Goal: Information Seeking & Learning: Check status

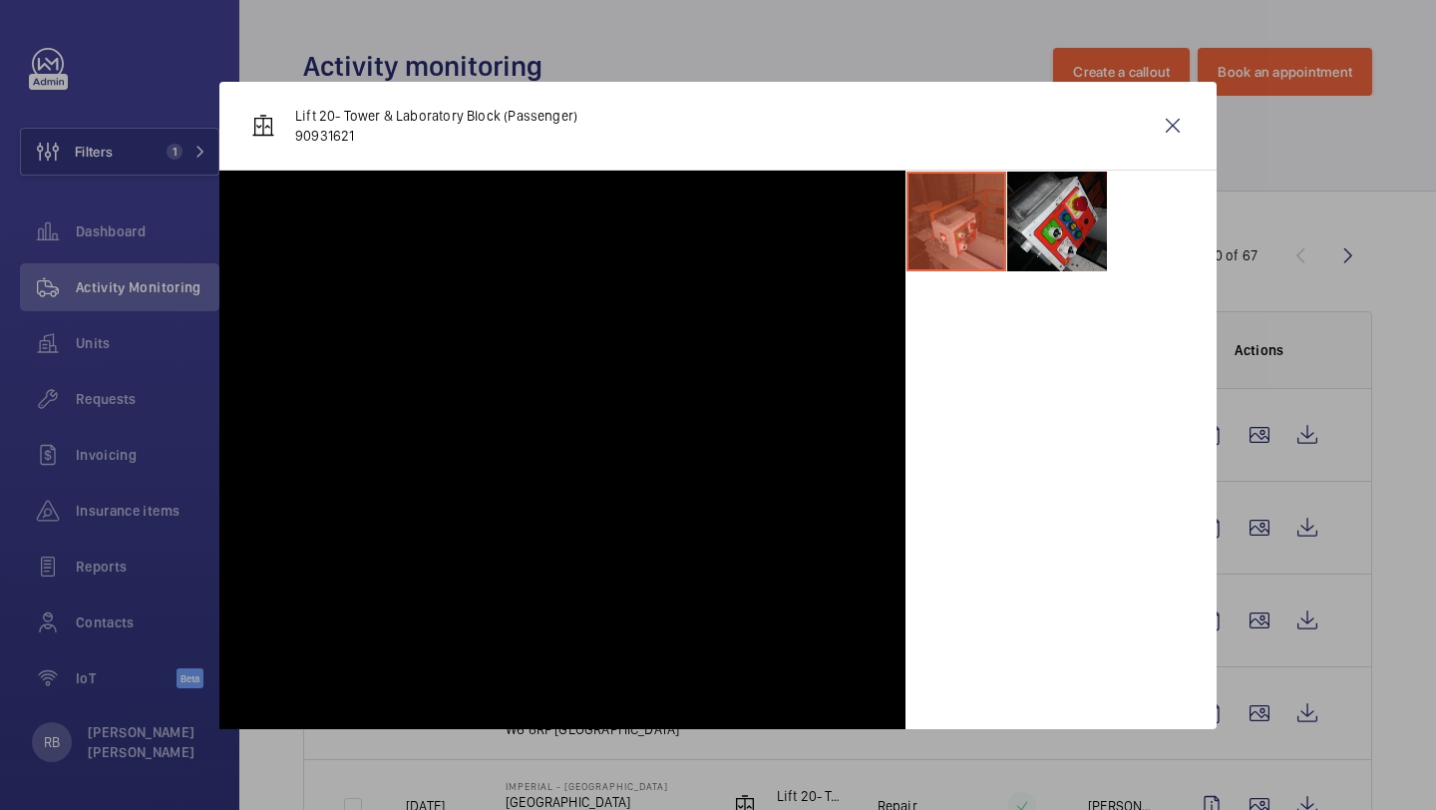
scroll to position [1760, 0]
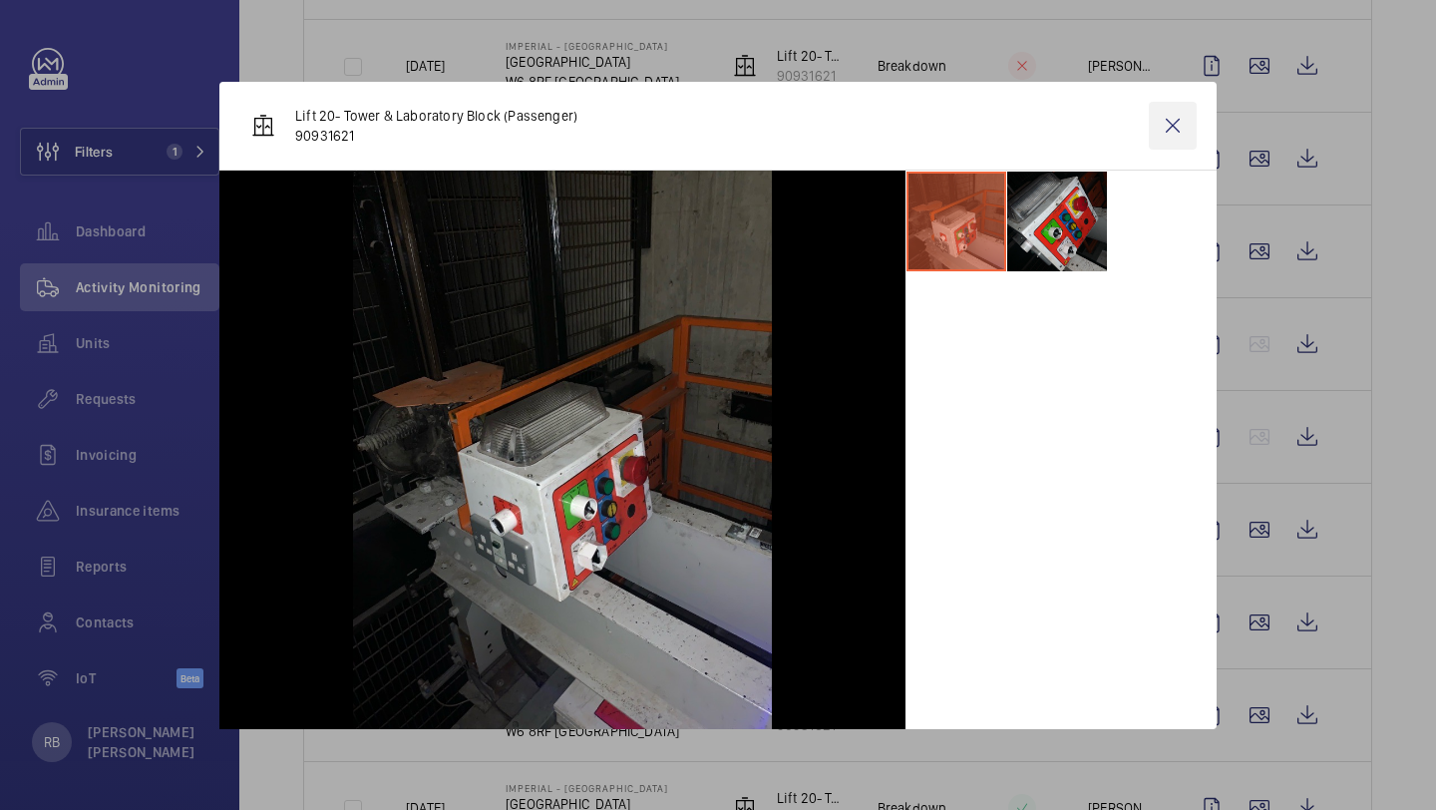
click at [1156, 149] on wm-front-icon-button at bounding box center [1173, 126] width 48 height 48
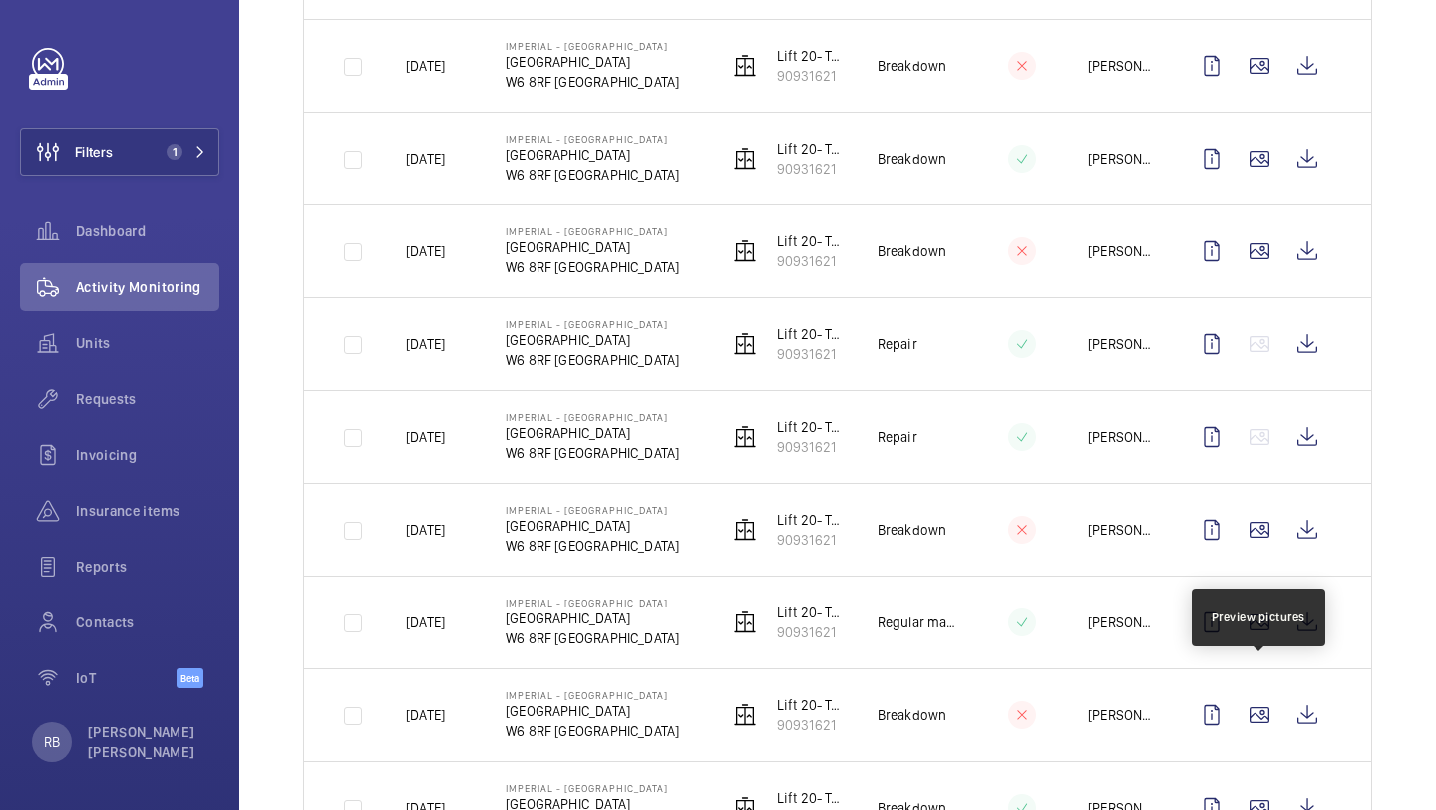
scroll to position [2254, 0]
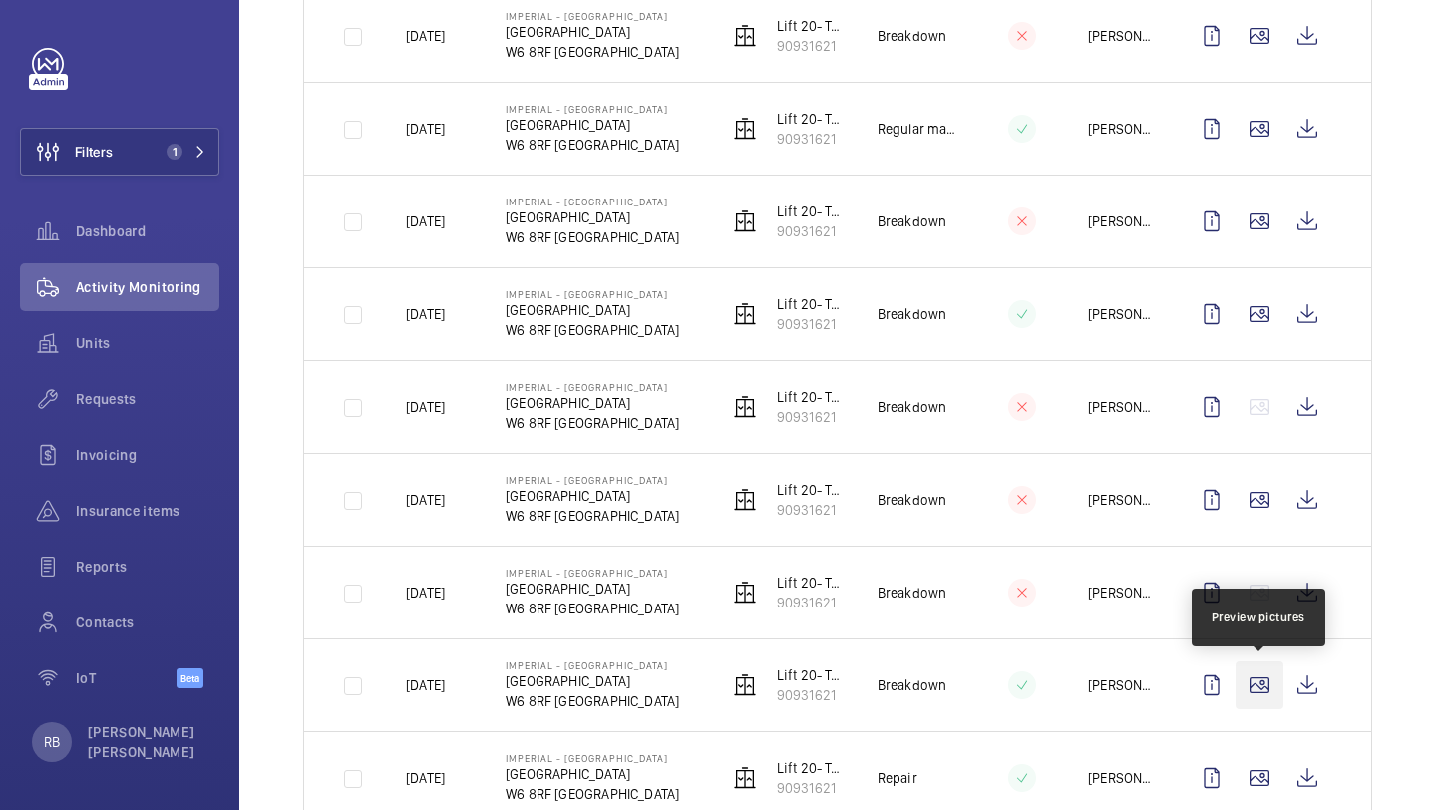
click at [1266, 696] on wm-front-icon-button at bounding box center [1260, 685] width 48 height 48
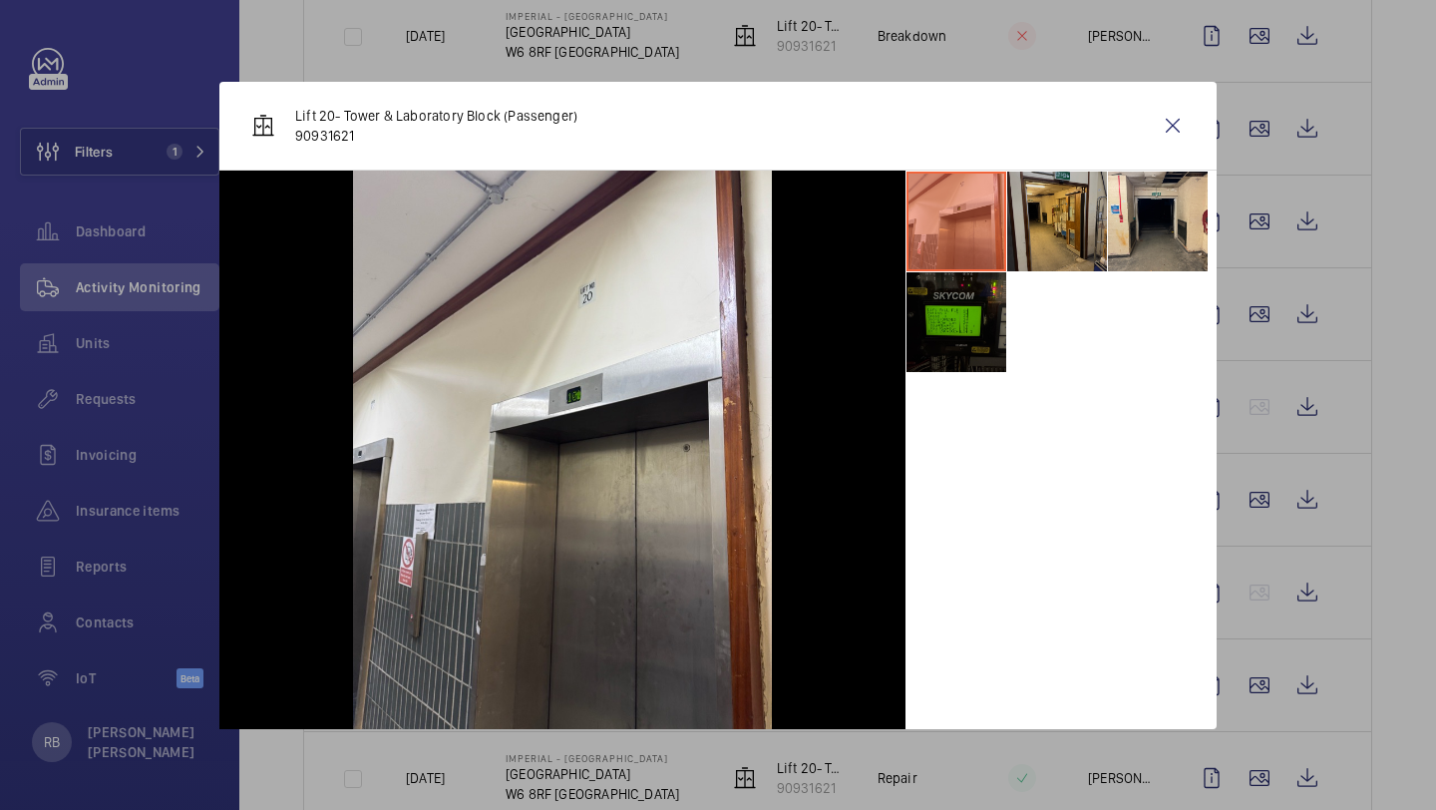
click at [1085, 195] on li at bounding box center [1057, 222] width 100 height 100
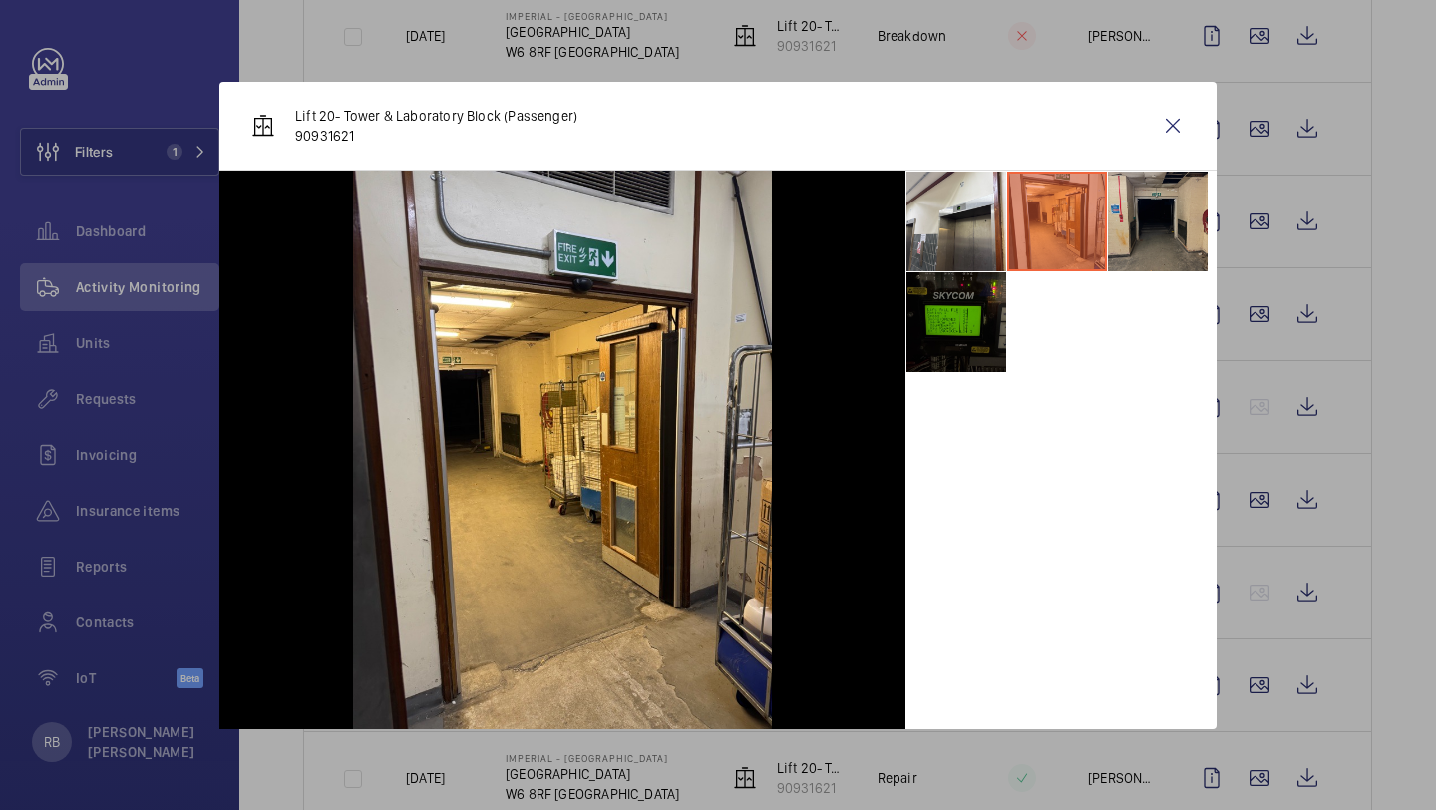
click at [1119, 197] on li at bounding box center [1158, 222] width 100 height 100
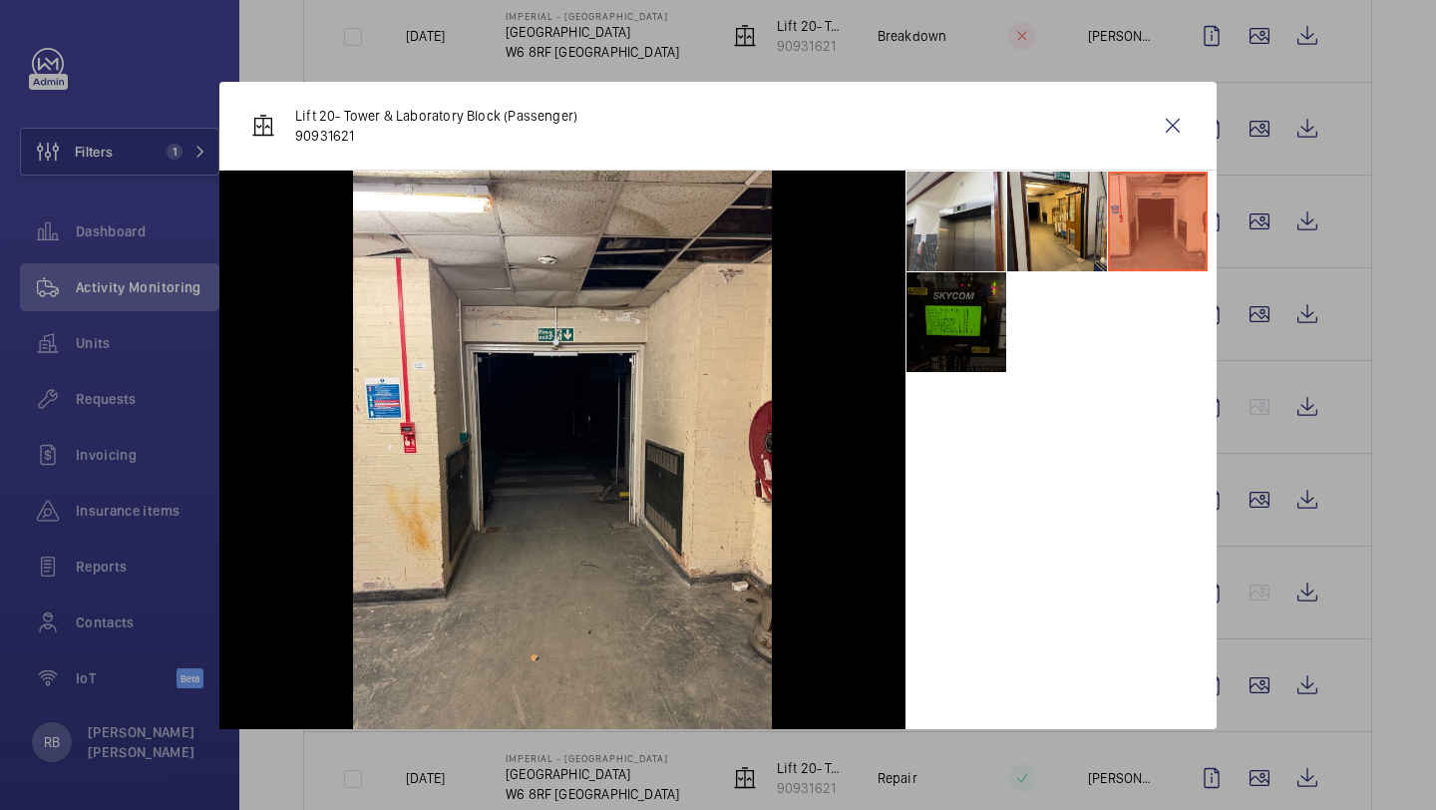
click at [982, 273] on li at bounding box center [957, 322] width 100 height 100
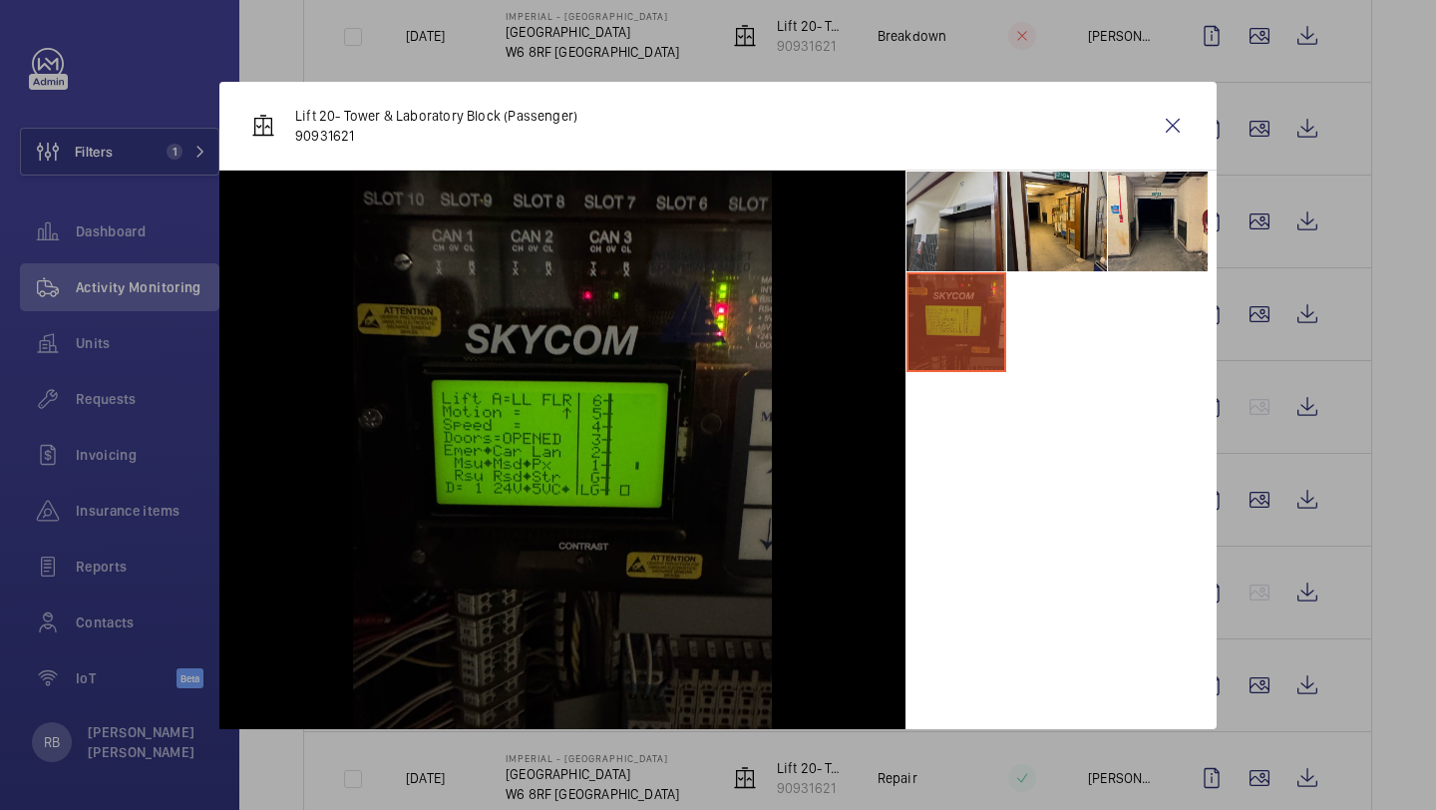
click at [986, 230] on li at bounding box center [957, 222] width 100 height 100
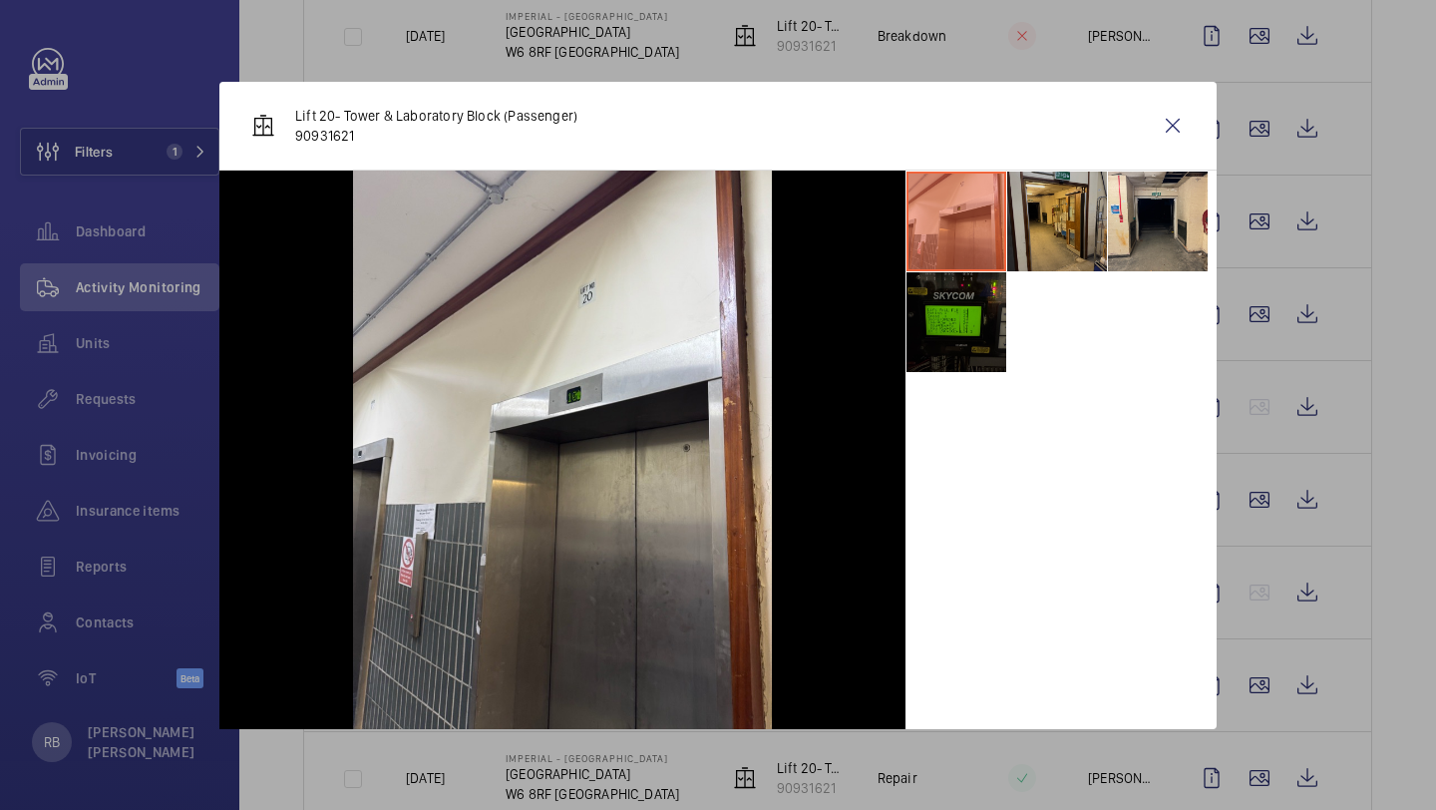
click at [1083, 199] on li at bounding box center [1057, 222] width 100 height 100
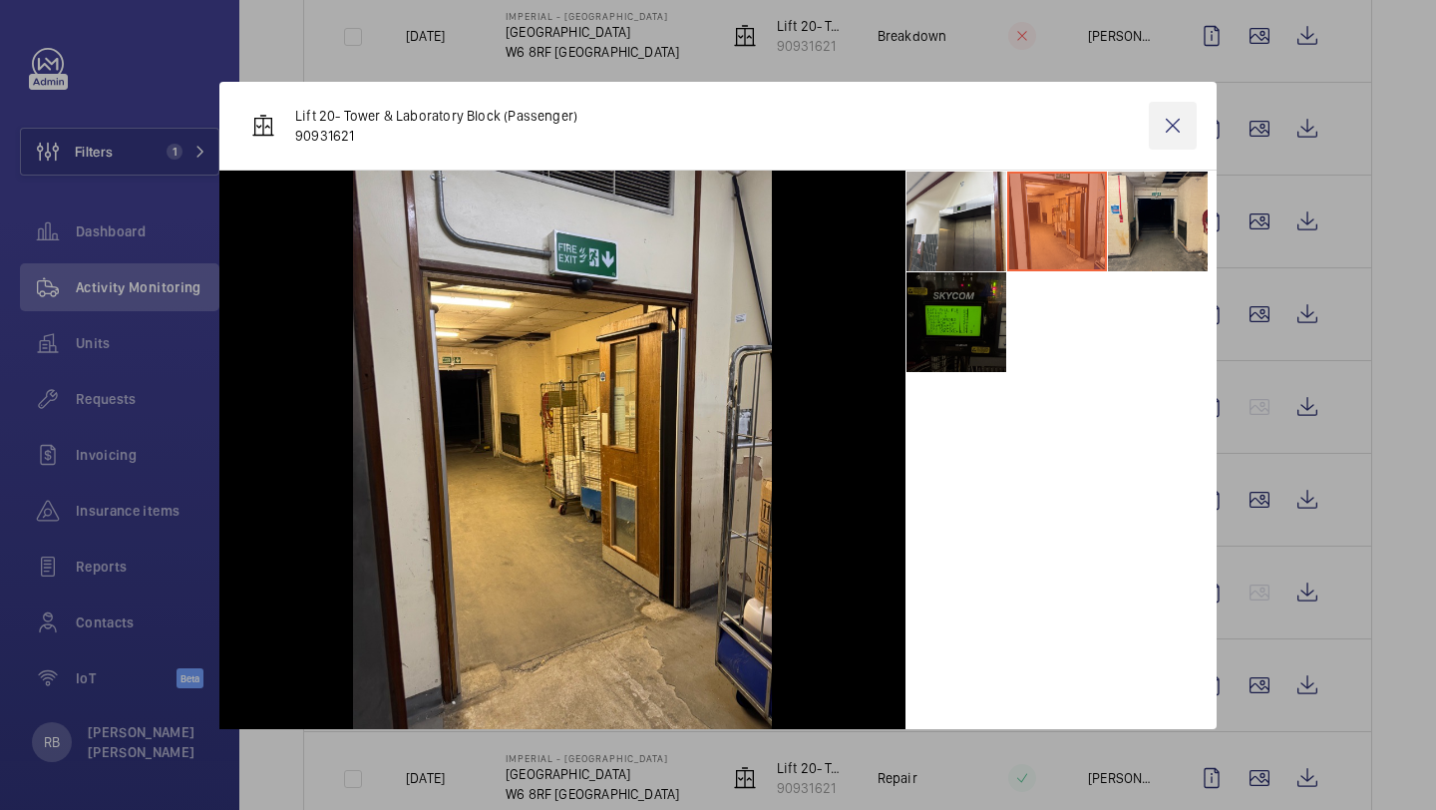
click at [1183, 132] on wm-front-icon-button at bounding box center [1173, 126] width 48 height 48
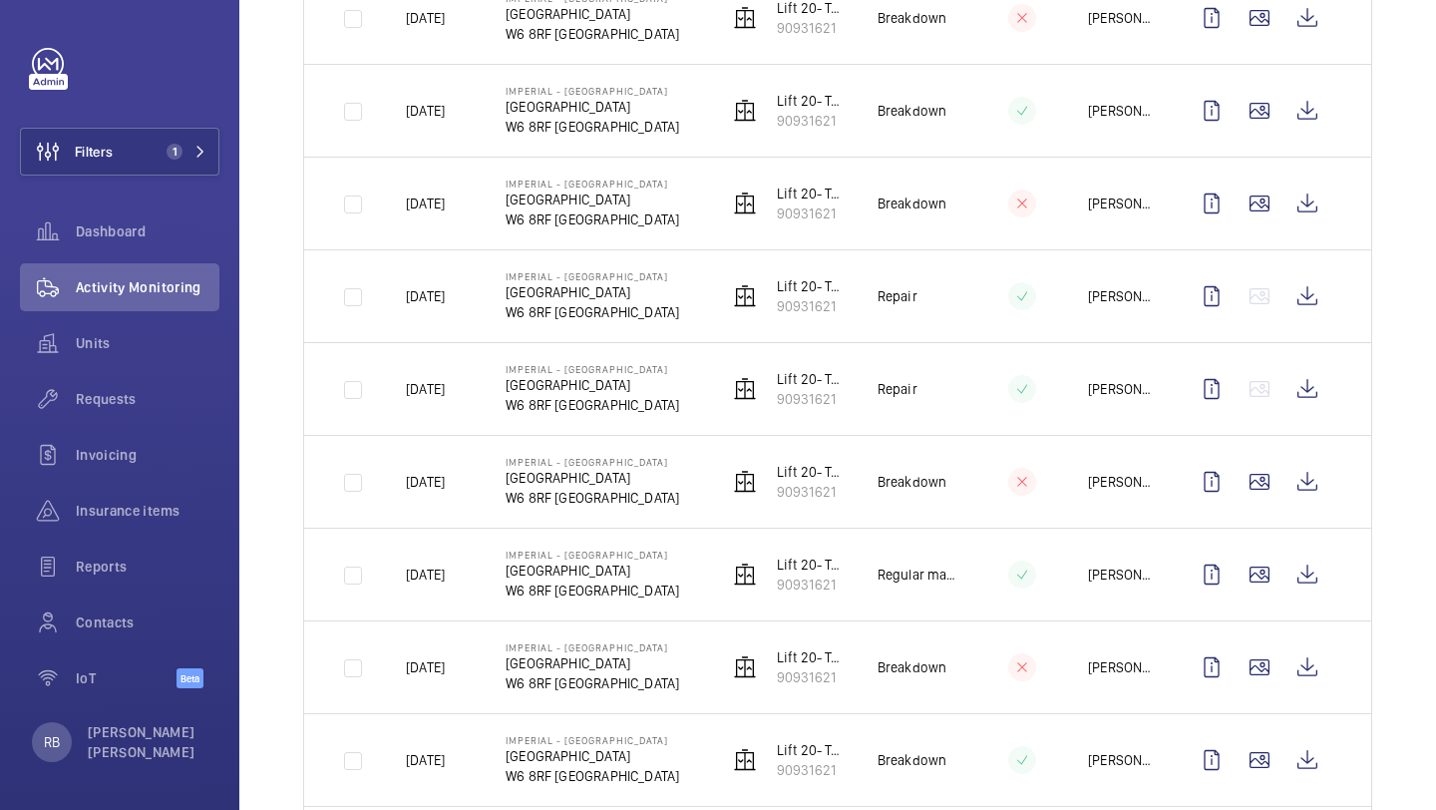
scroll to position [1582, 0]
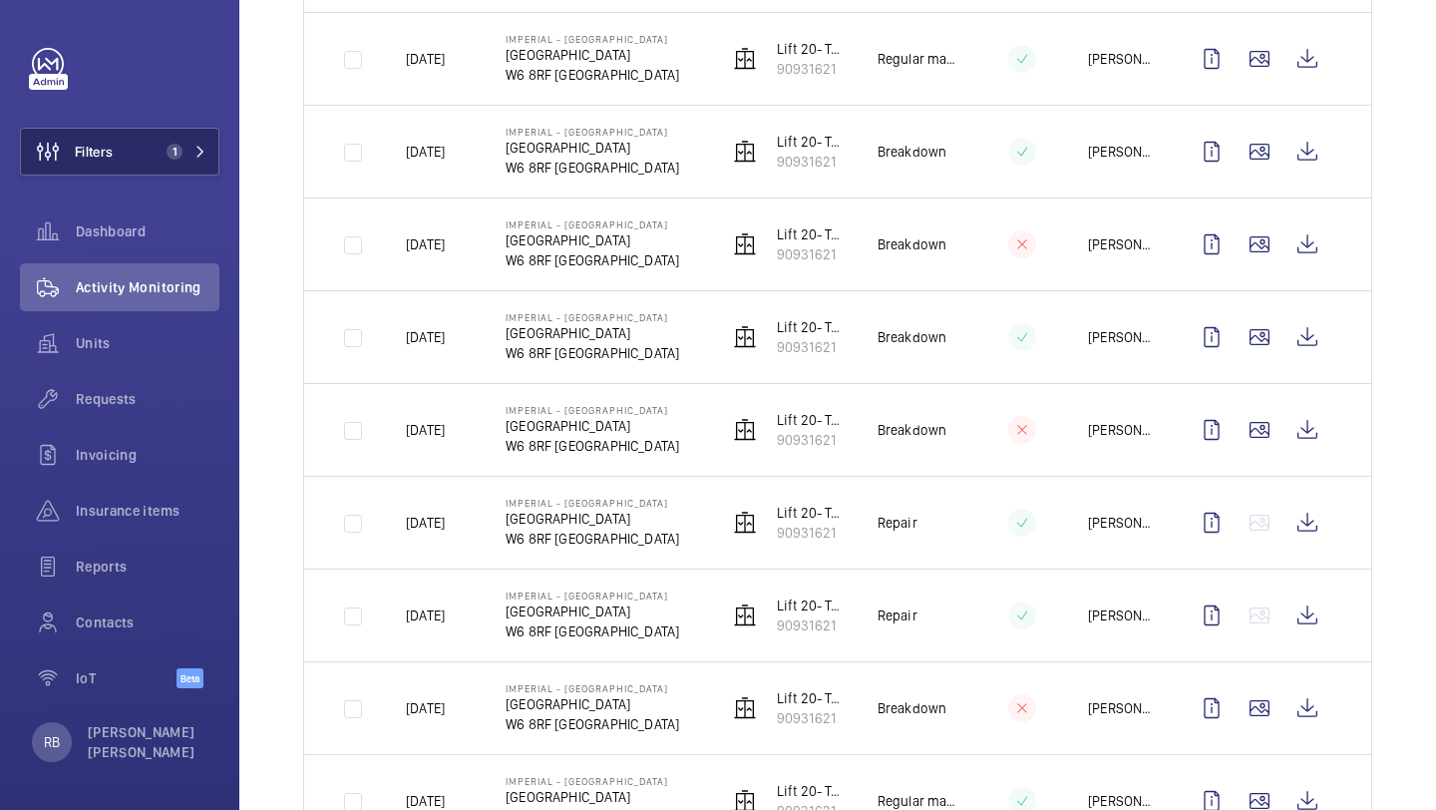
click at [111, 146] on span "Filters" at bounding box center [94, 152] width 38 height 20
click at [209, 151] on button "Filters 1" at bounding box center [119, 152] width 199 height 48
click at [205, 154] on mat-icon at bounding box center [200, 152] width 12 height 12
click at [201, 154] on mat-icon at bounding box center [200, 152] width 12 height 12
click at [191, 154] on span "1" at bounding box center [183, 152] width 48 height 16
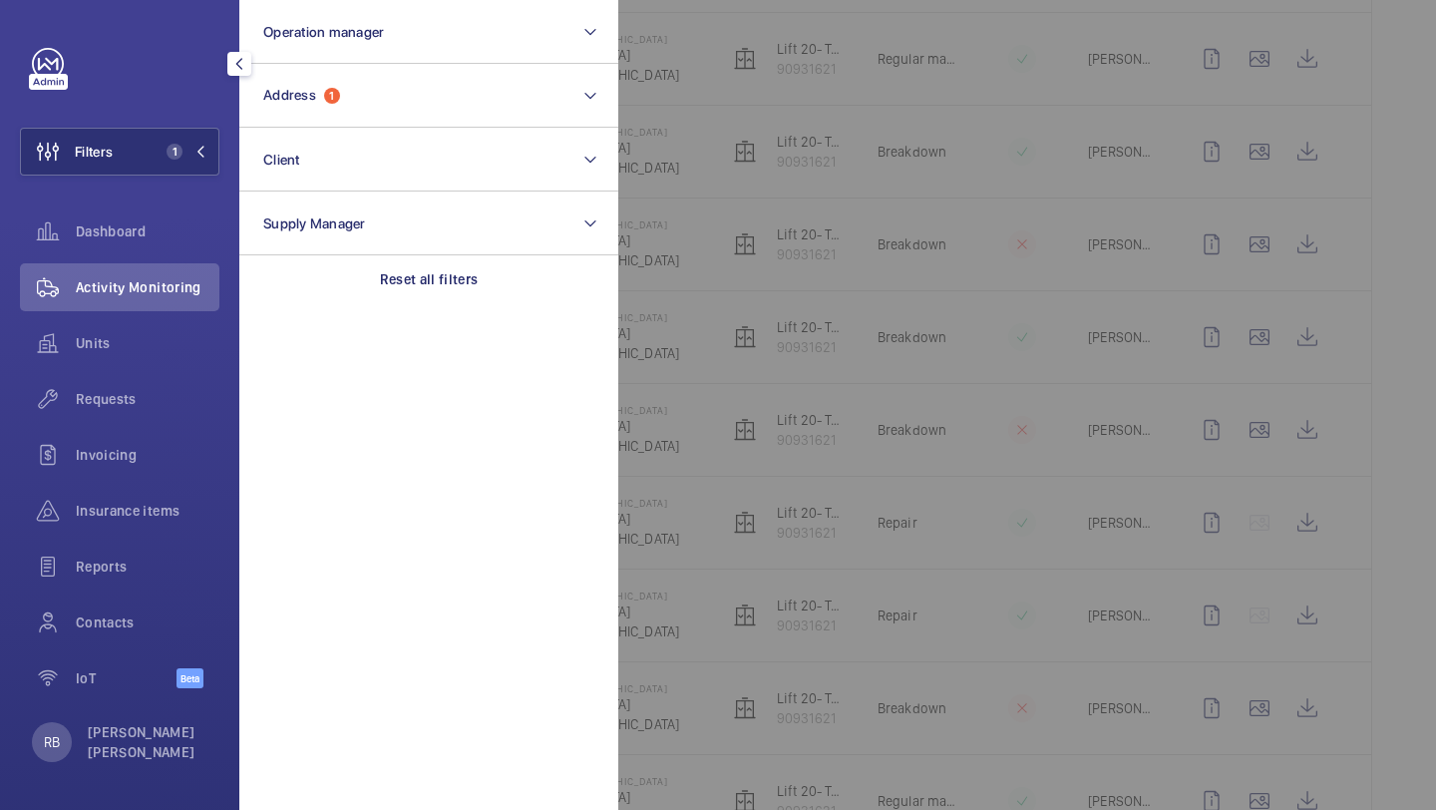
click at [165, 148] on span "1" at bounding box center [171, 152] width 24 height 16
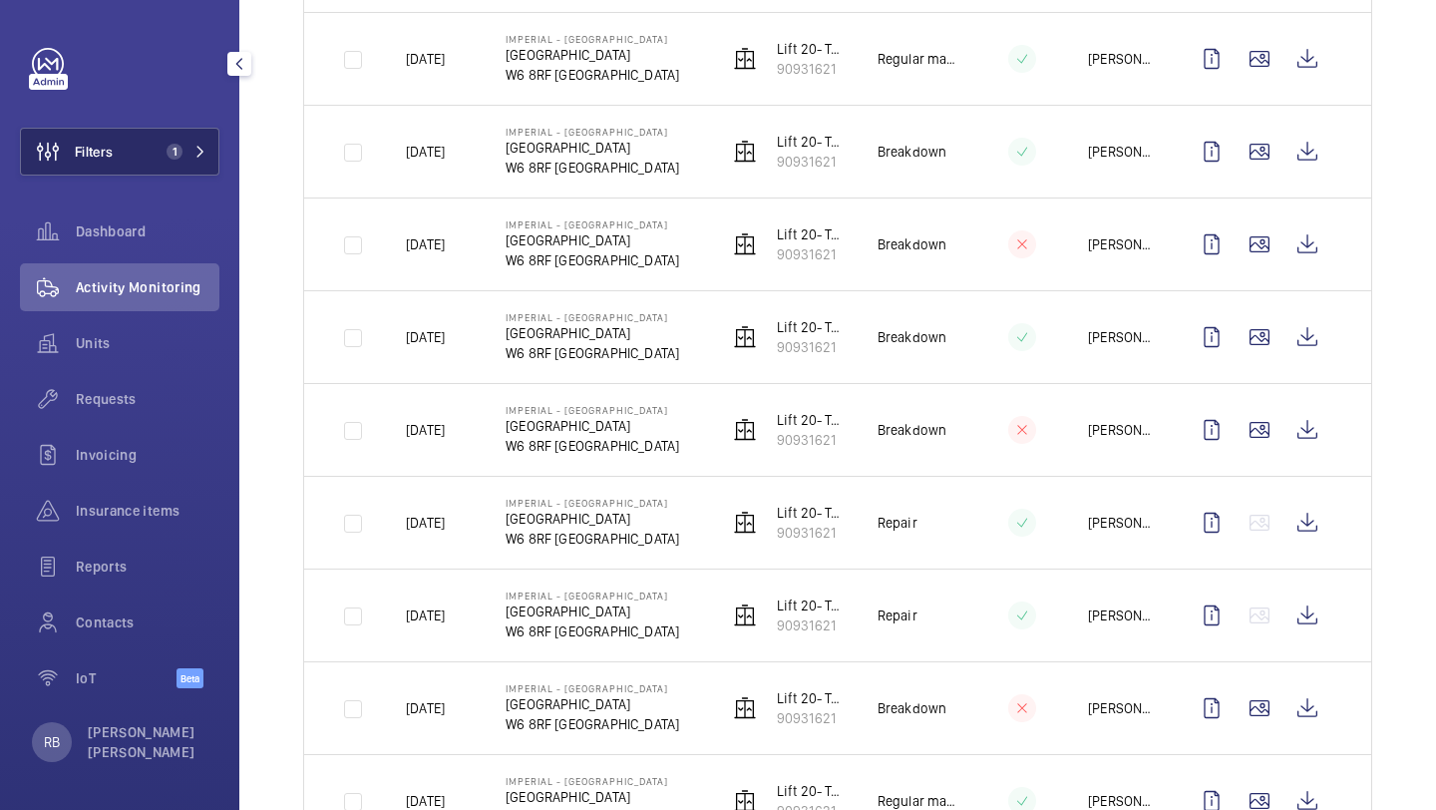
click at [177, 146] on span "1" at bounding box center [175, 152] width 16 height 16
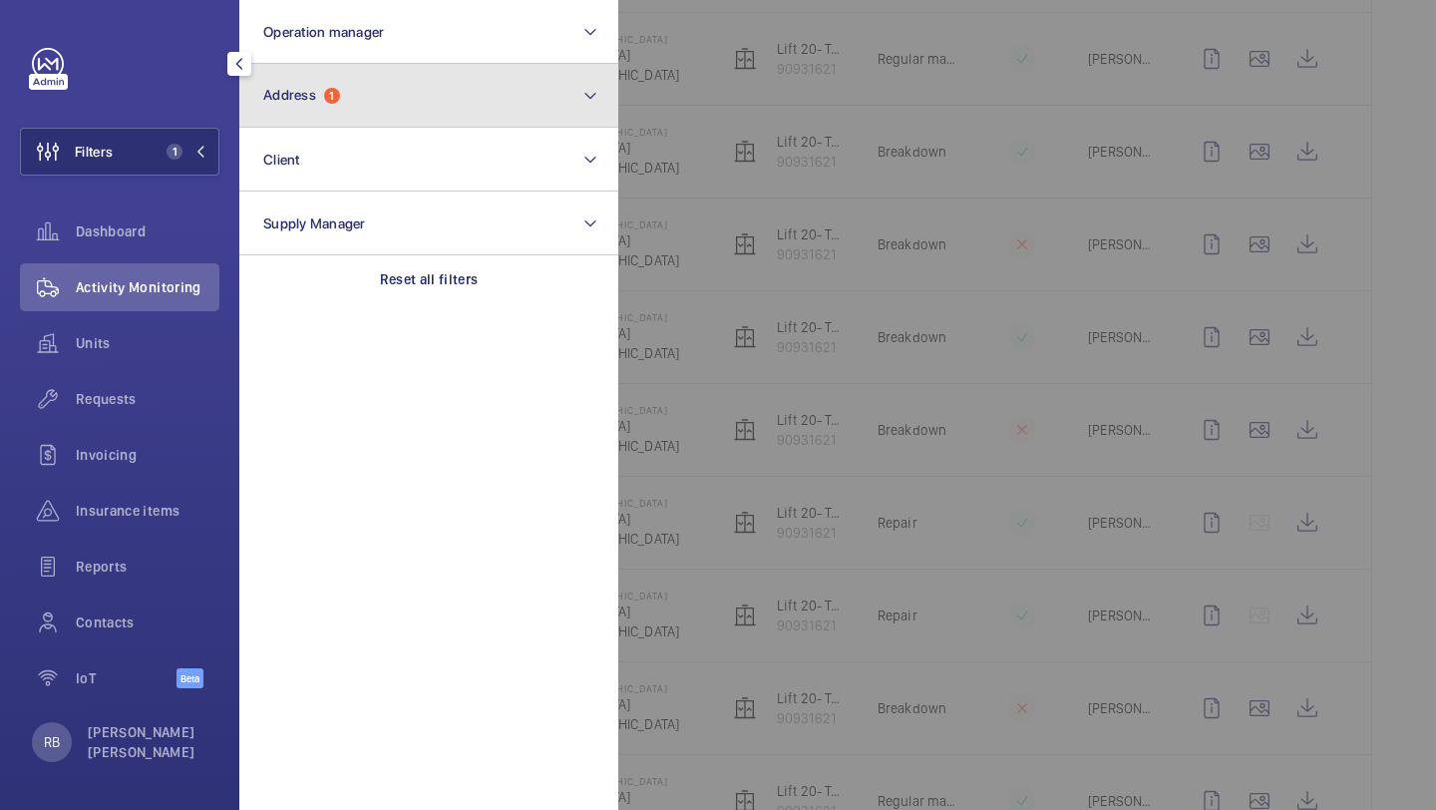
click at [326, 95] on span "1" at bounding box center [332, 96] width 16 height 16
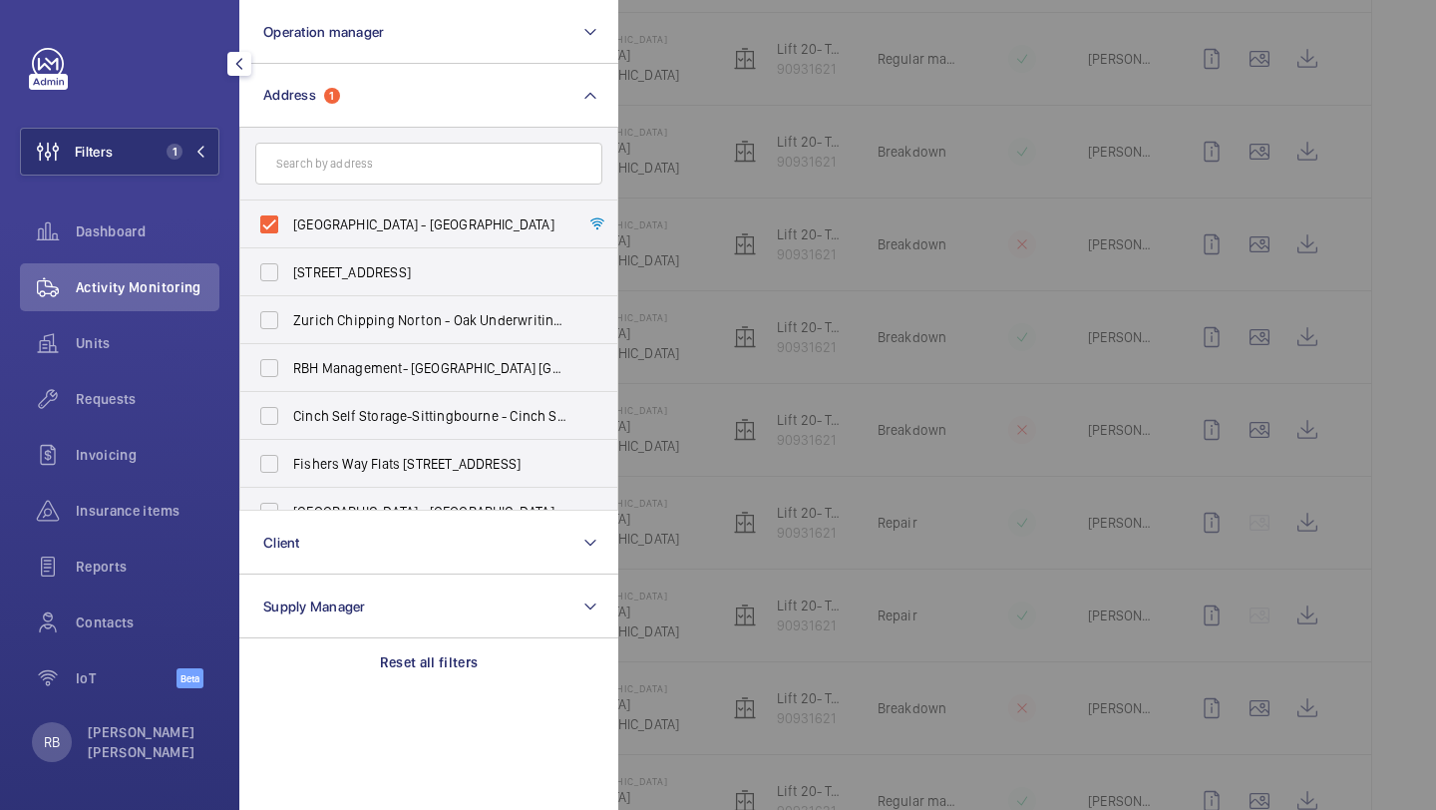
click at [729, 201] on div at bounding box center [1336, 405] width 1436 height 810
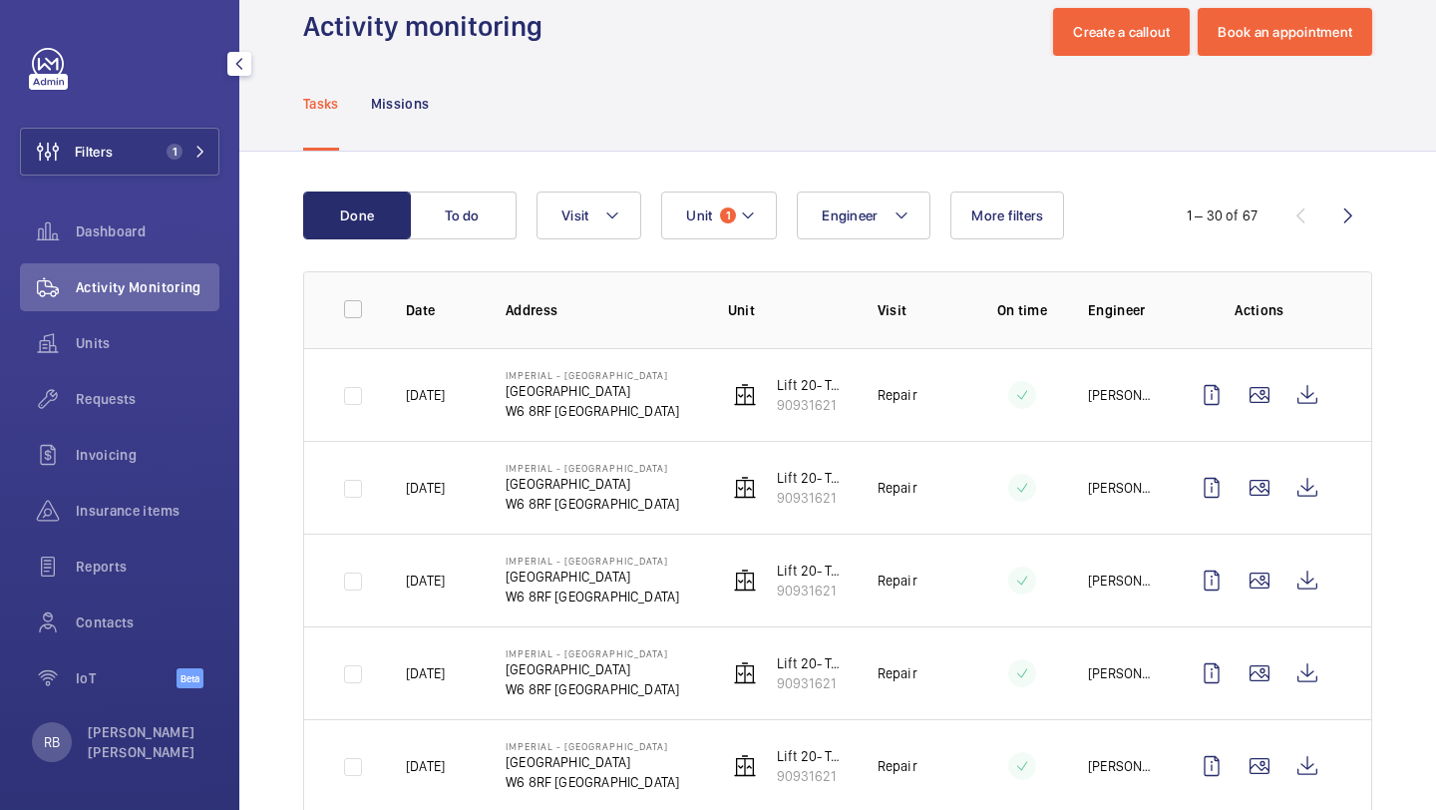
scroll to position [42, 0]
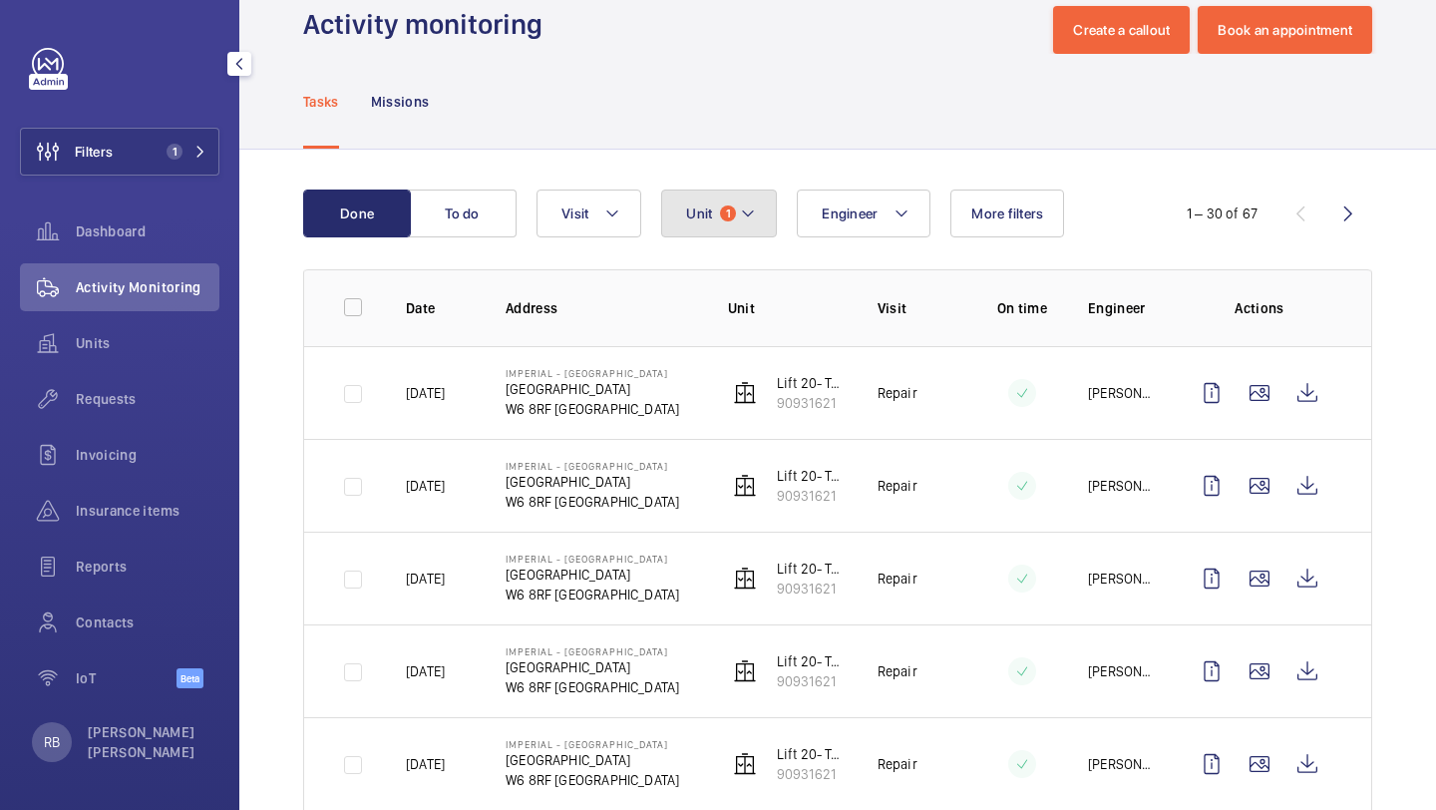
click at [733, 191] on button "Unit 1" at bounding box center [719, 214] width 116 height 48
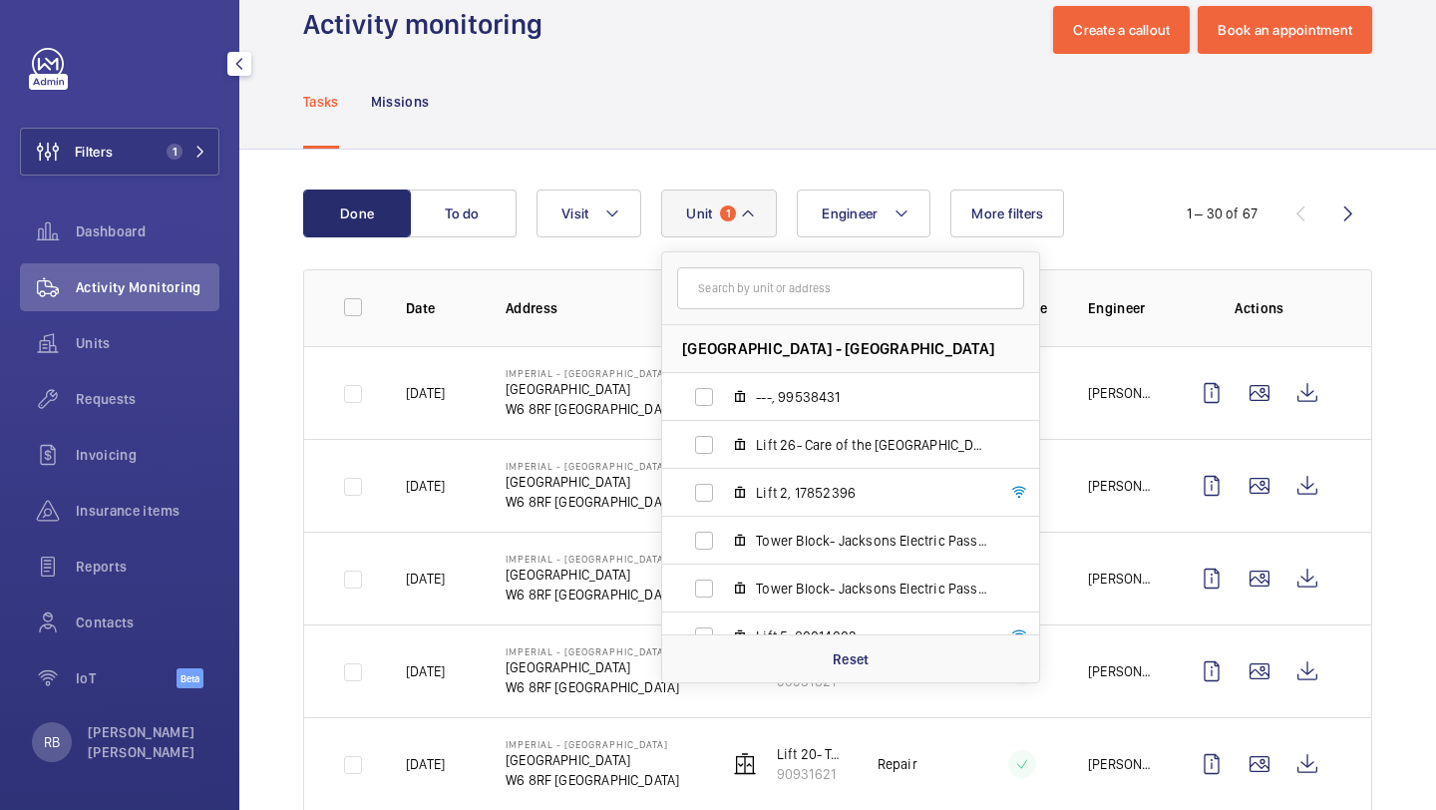
click at [740, 219] on mat-icon at bounding box center [748, 213] width 16 height 24
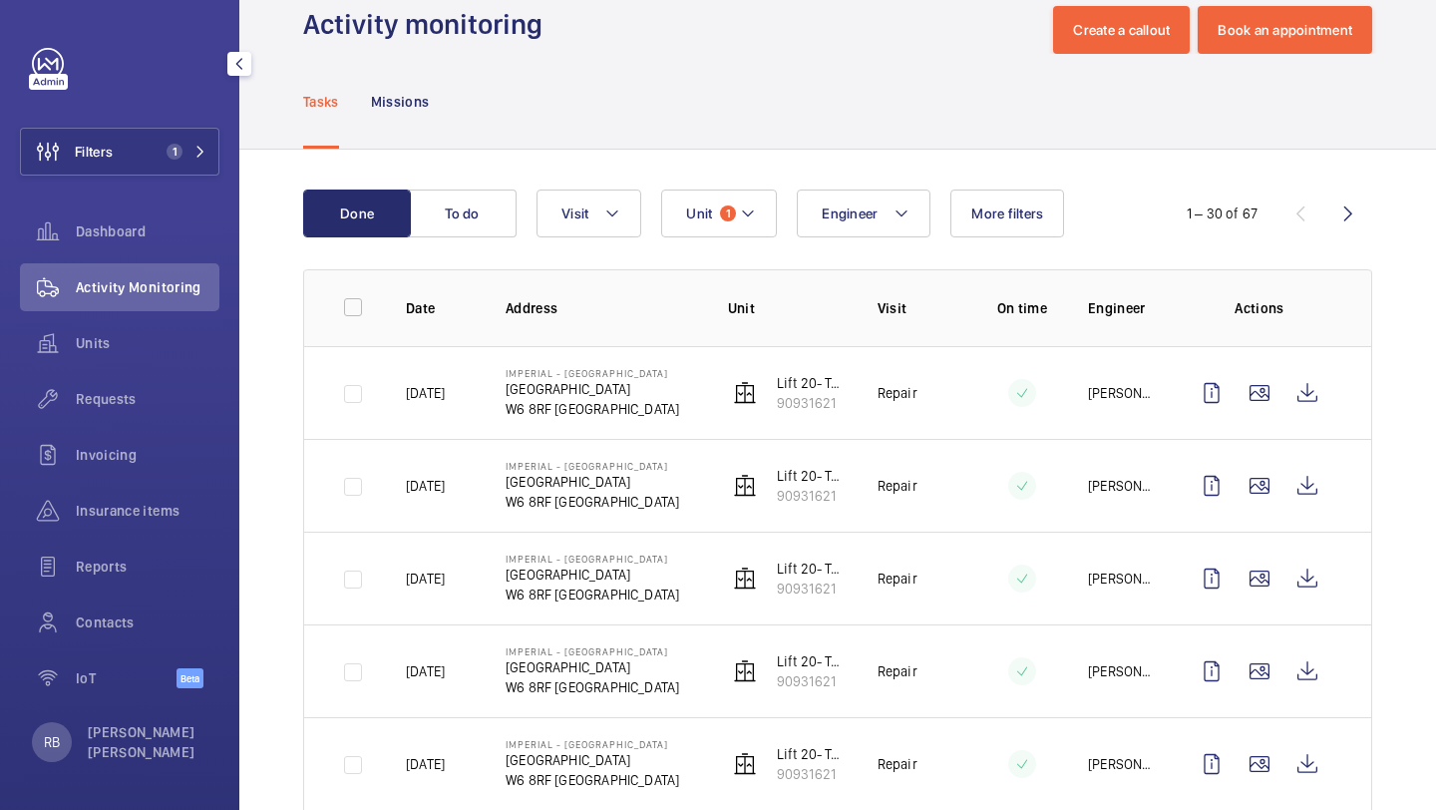
click at [744, 199] on button "Unit 1" at bounding box center [719, 214] width 116 height 48
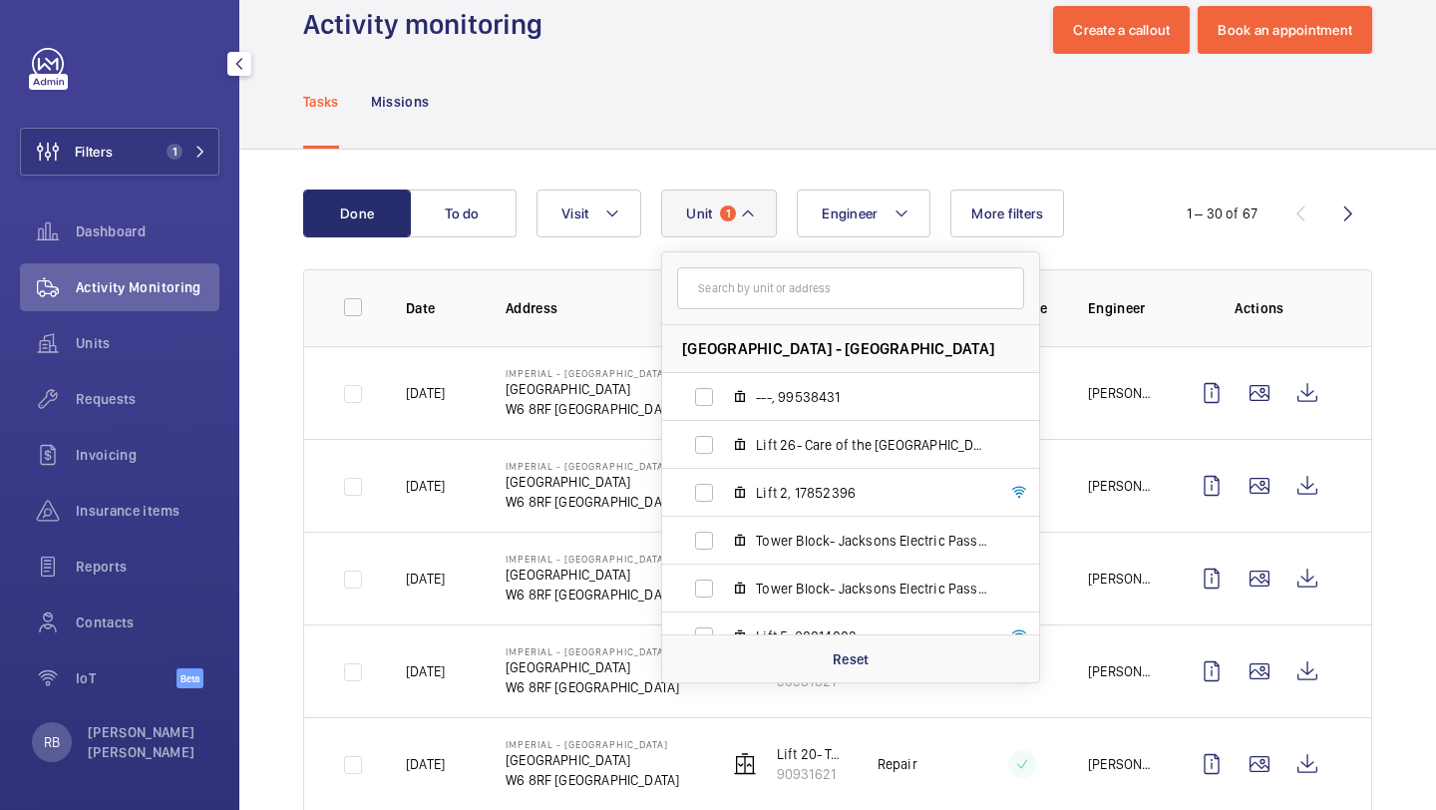
click at [533, 35] on h1 "Activity monitoring" at bounding box center [428, 24] width 251 height 37
